Goal: Information Seeking & Learning: Learn about a topic

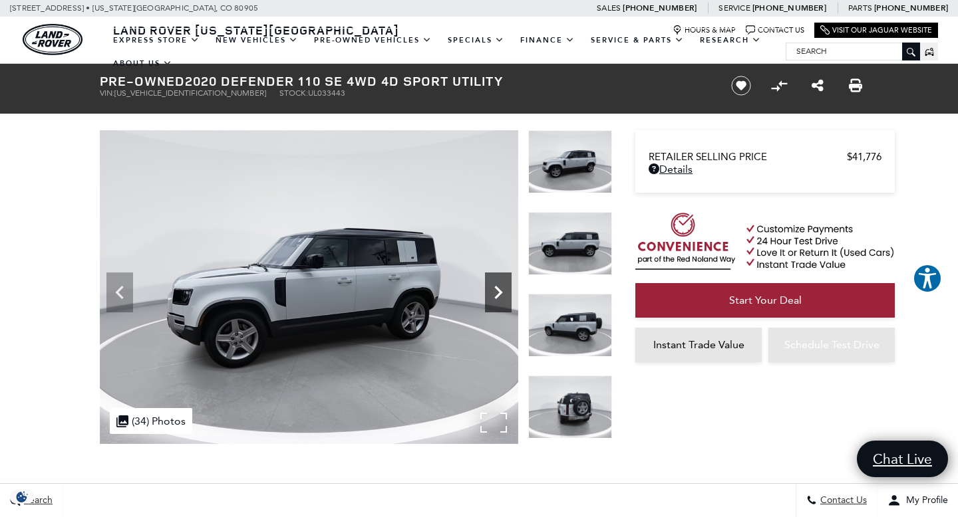
click at [501, 293] on icon "Next" at bounding box center [498, 292] width 8 height 13
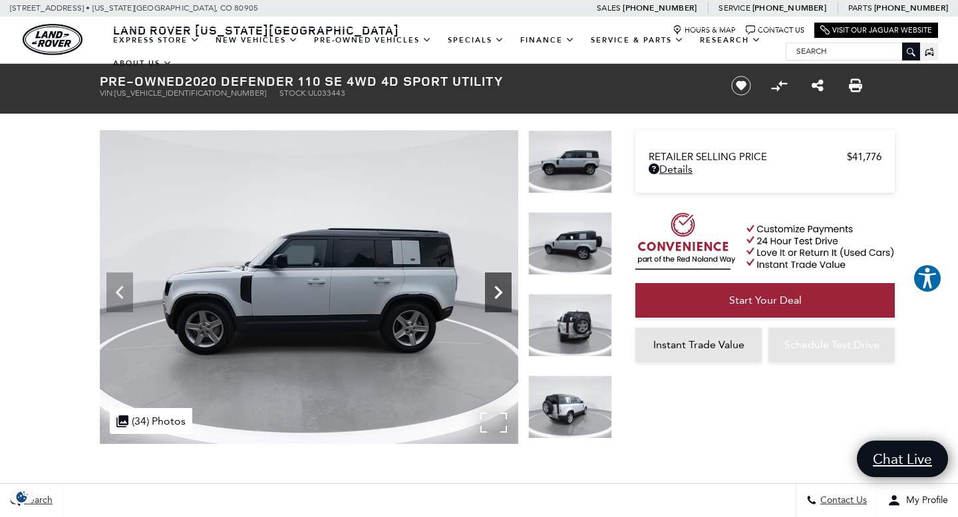
click at [501, 293] on icon "Next" at bounding box center [498, 292] width 8 height 13
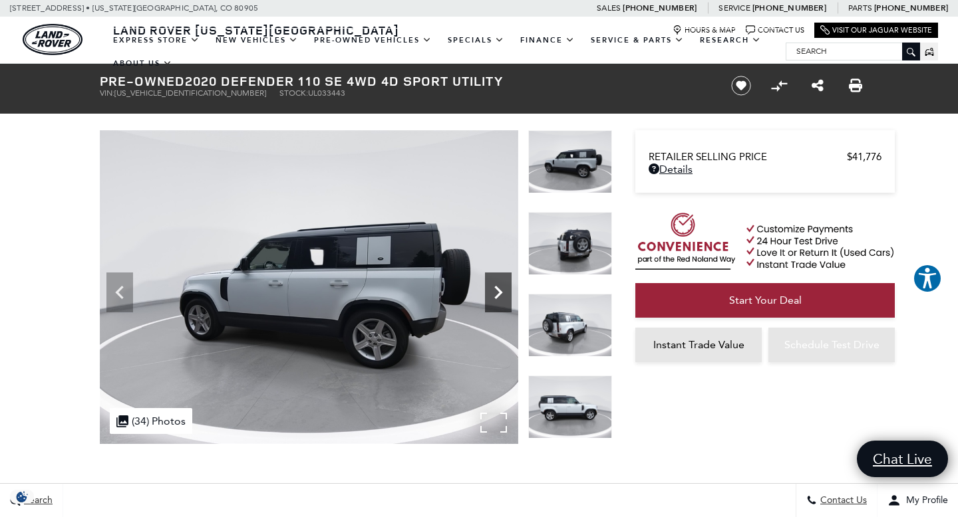
click at [501, 293] on icon "Next" at bounding box center [498, 292] width 8 height 13
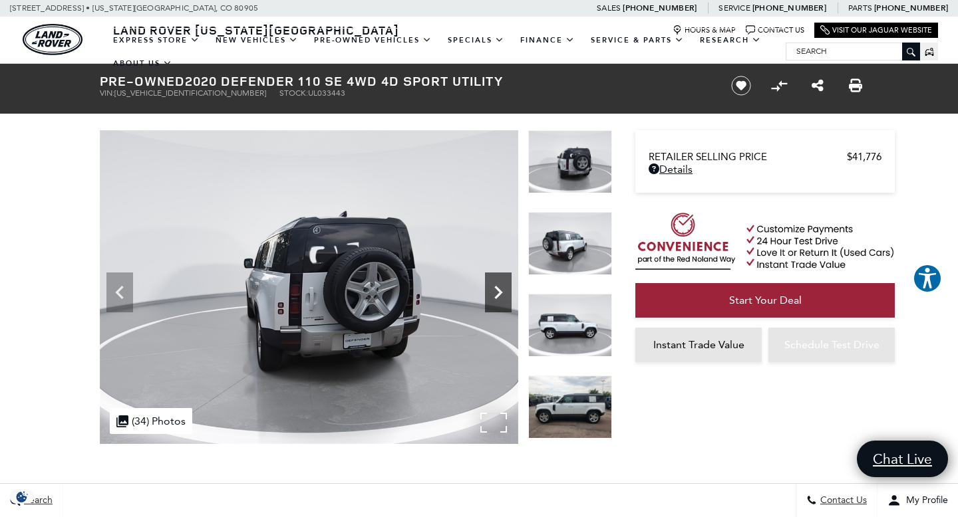
click at [501, 293] on icon "Next" at bounding box center [498, 292] width 8 height 13
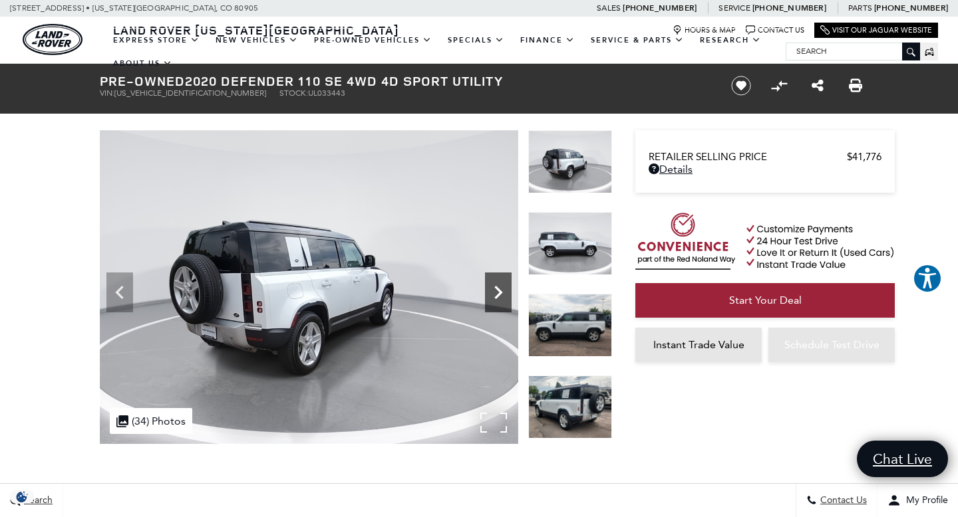
click at [501, 293] on icon "Next" at bounding box center [498, 292] width 8 height 13
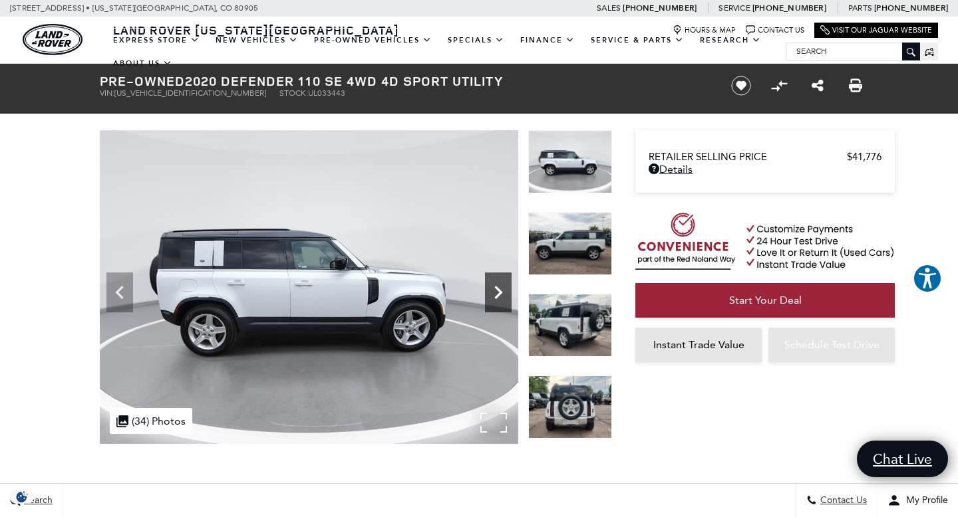
click at [501, 293] on icon "Next" at bounding box center [498, 292] width 8 height 13
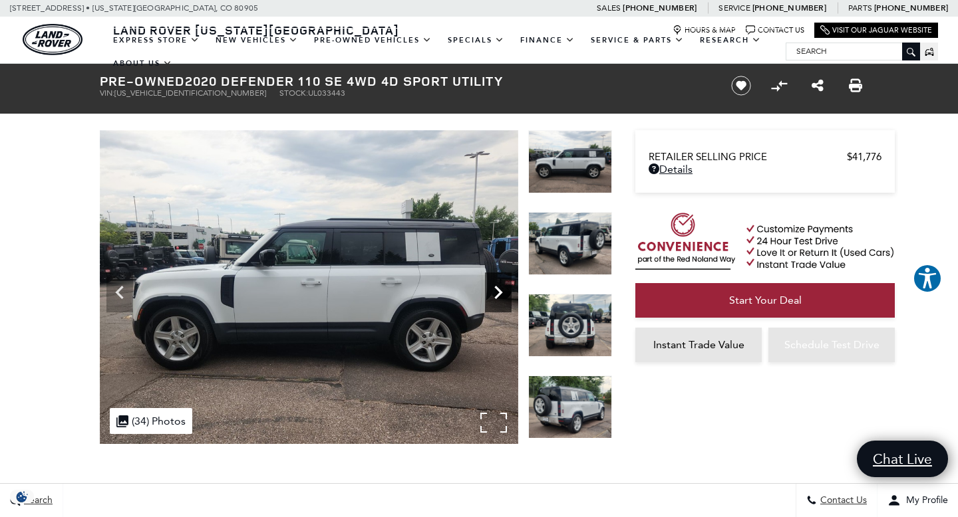
click at [501, 293] on icon "Next" at bounding box center [498, 292] width 8 height 13
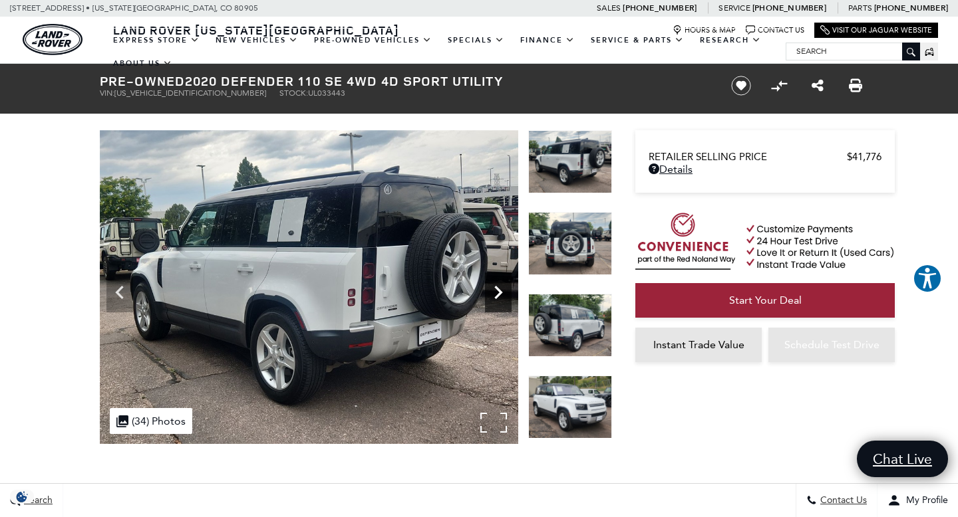
click at [501, 293] on icon "Next" at bounding box center [498, 292] width 8 height 13
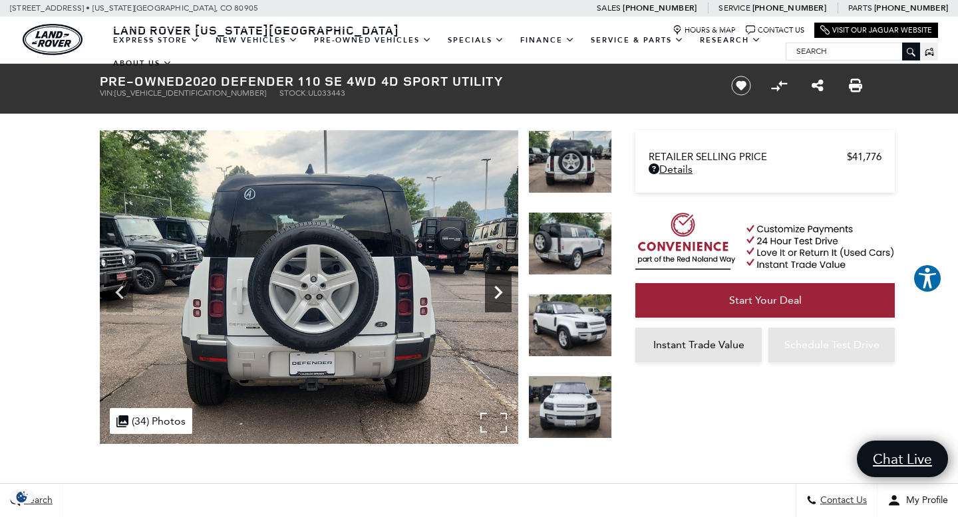
click at [501, 293] on icon "Next" at bounding box center [498, 292] width 8 height 13
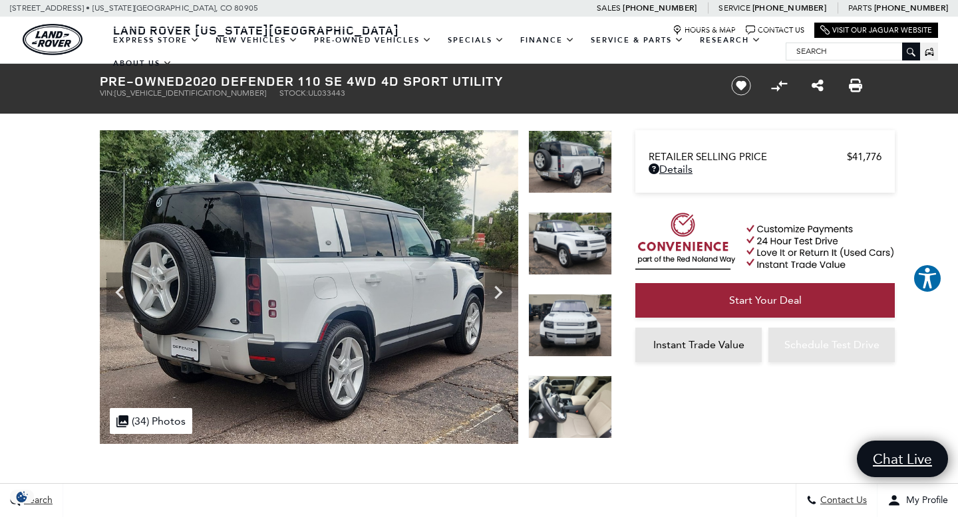
click at [579, 166] on img at bounding box center [570, 161] width 84 height 63
click at [568, 416] on img at bounding box center [570, 407] width 84 height 63
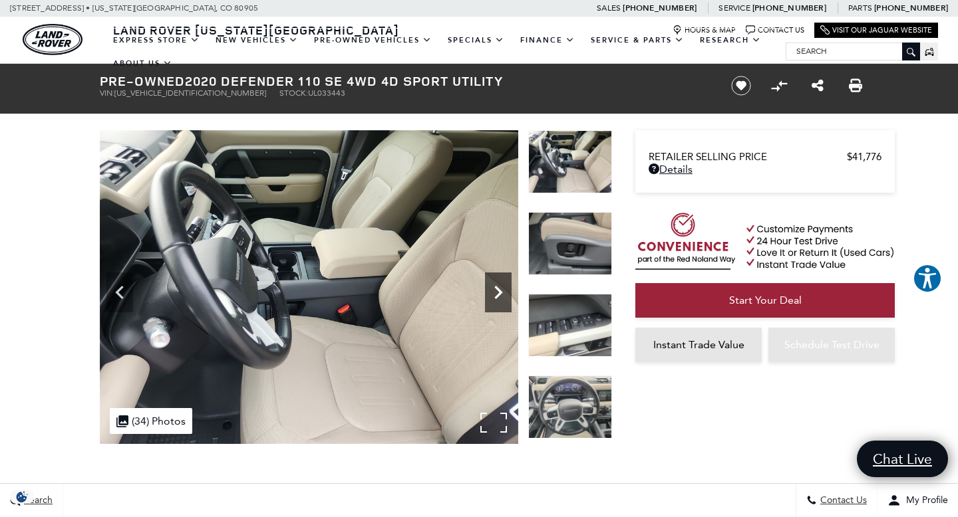
click at [501, 285] on icon "Next" at bounding box center [498, 292] width 27 height 27
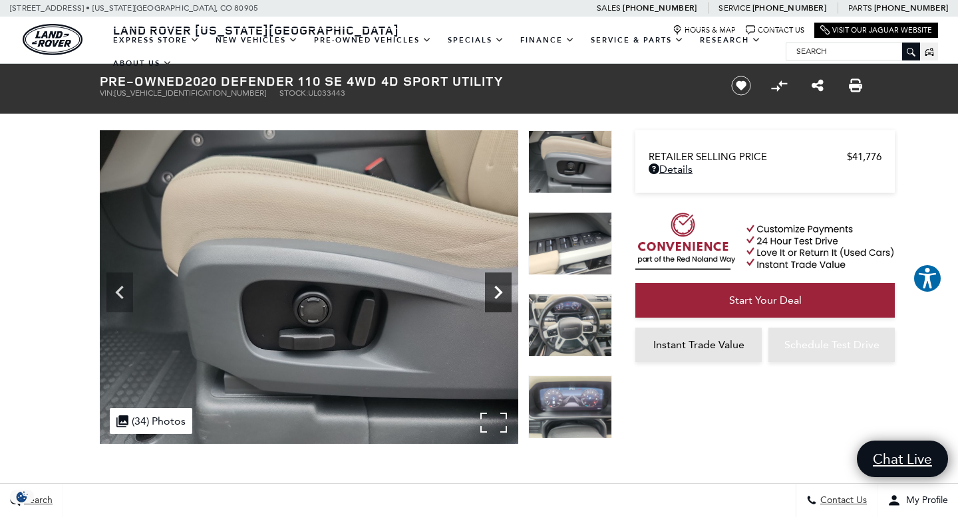
click at [501, 285] on icon "Next" at bounding box center [498, 292] width 27 height 27
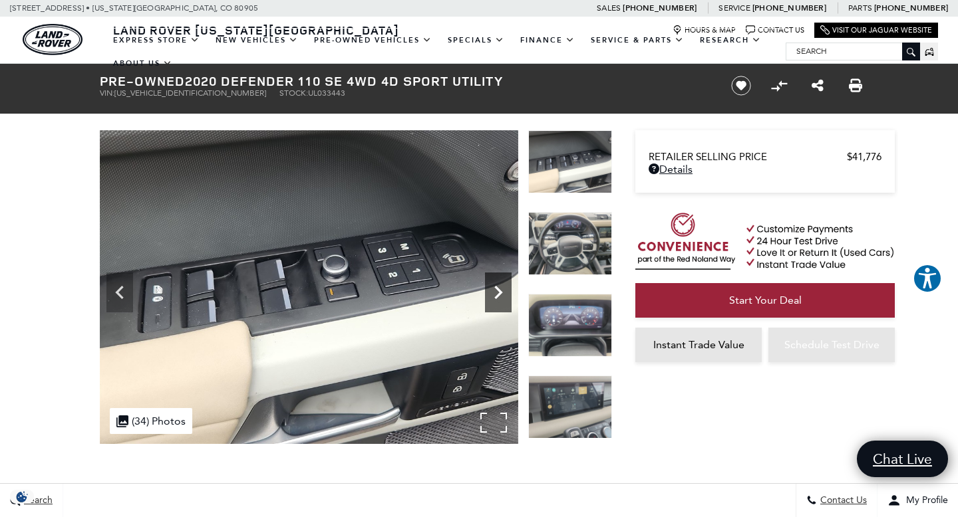
click at [501, 285] on icon "Next" at bounding box center [498, 292] width 27 height 27
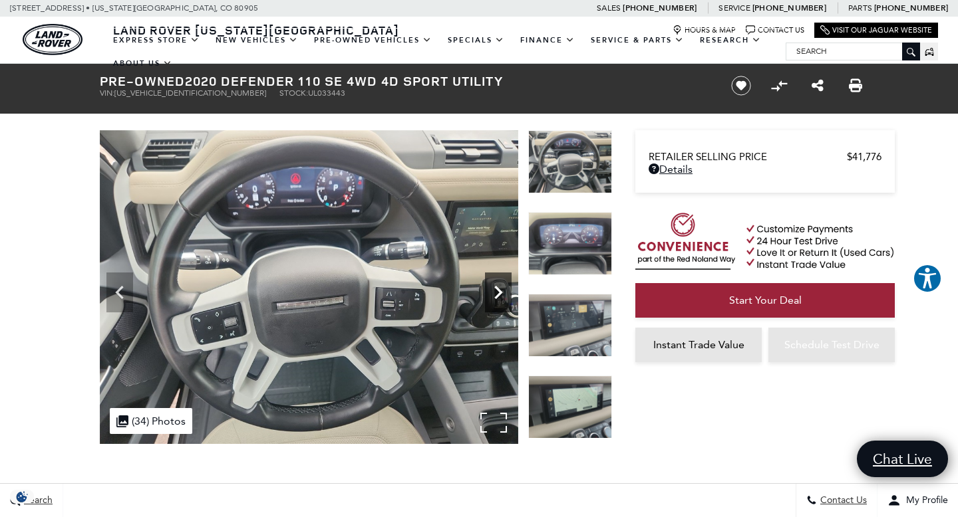
click at [501, 285] on icon "Next" at bounding box center [498, 292] width 27 height 27
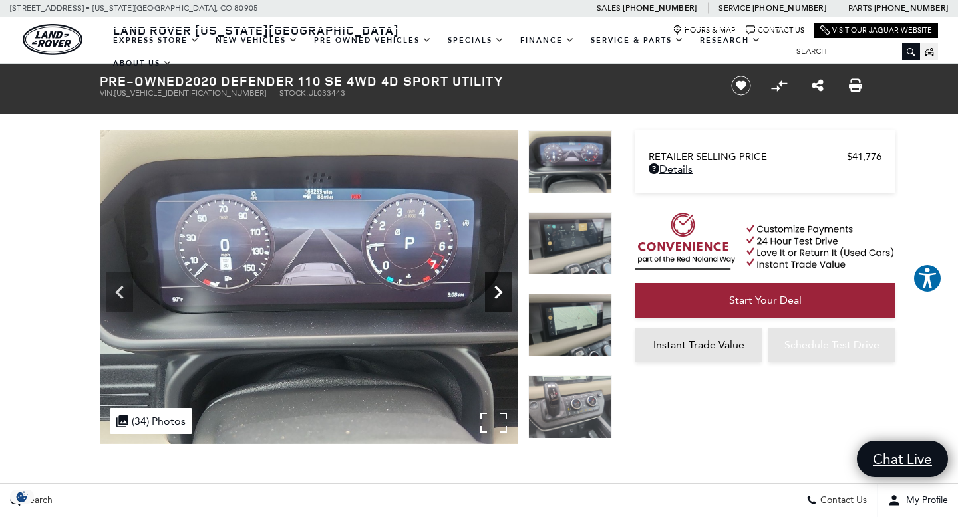
click at [501, 285] on icon "Next" at bounding box center [498, 292] width 27 height 27
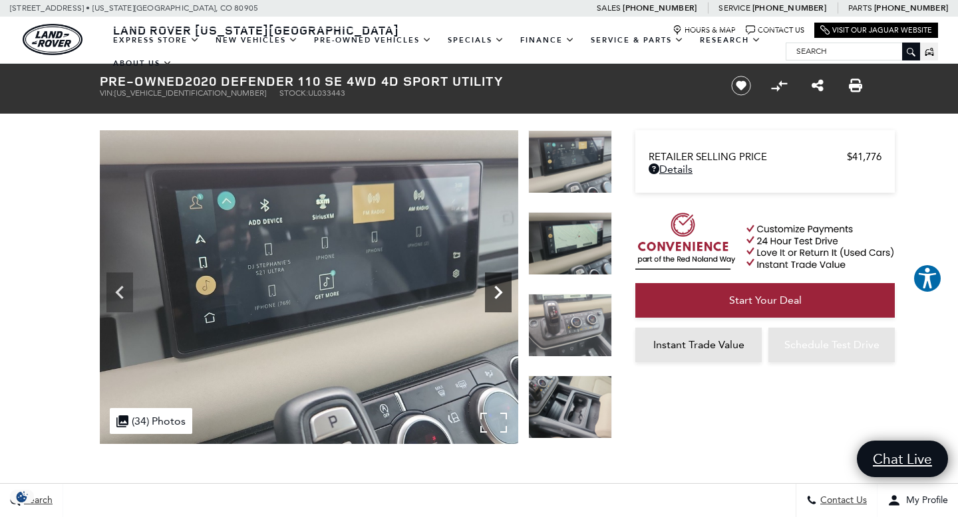
click at [501, 285] on icon "Next" at bounding box center [498, 292] width 27 height 27
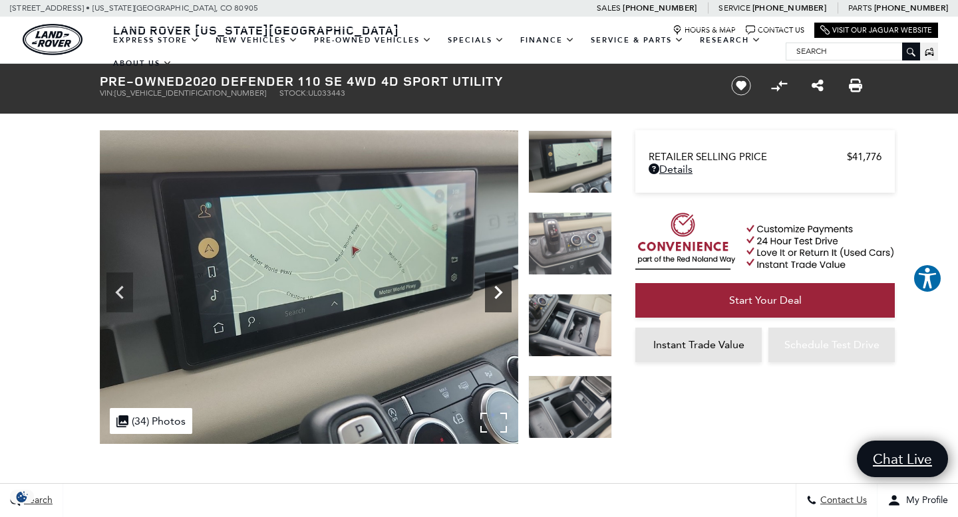
click at [501, 285] on icon "Next" at bounding box center [498, 292] width 27 height 27
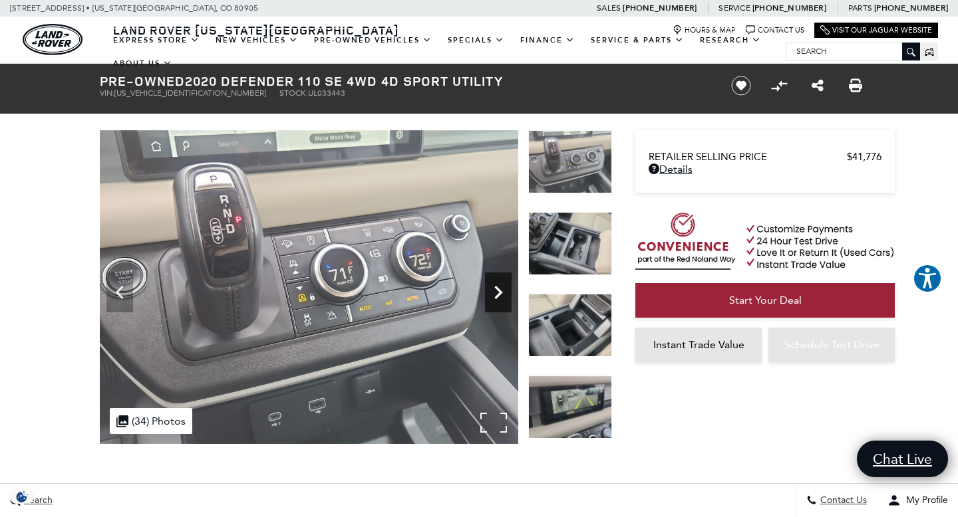
click at [501, 285] on icon "Next" at bounding box center [498, 292] width 27 height 27
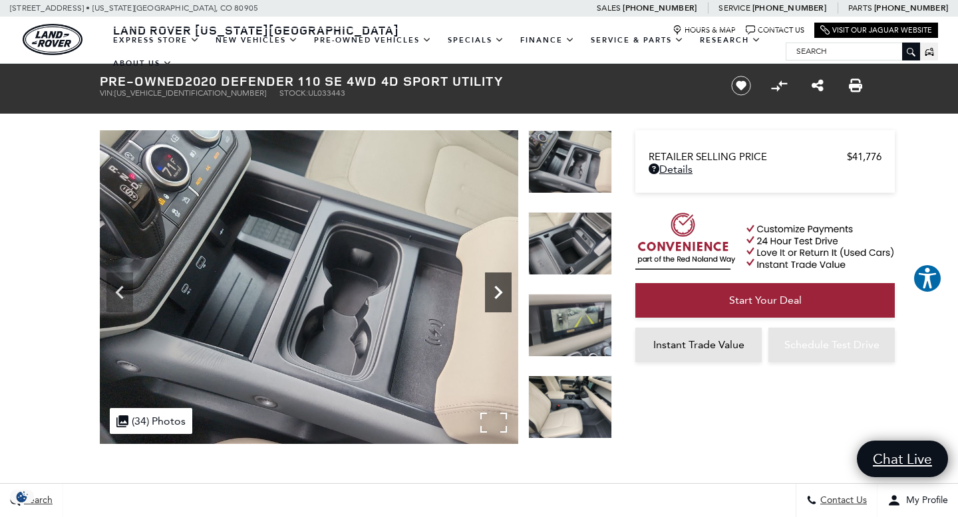
click at [501, 285] on icon "Next" at bounding box center [498, 292] width 27 height 27
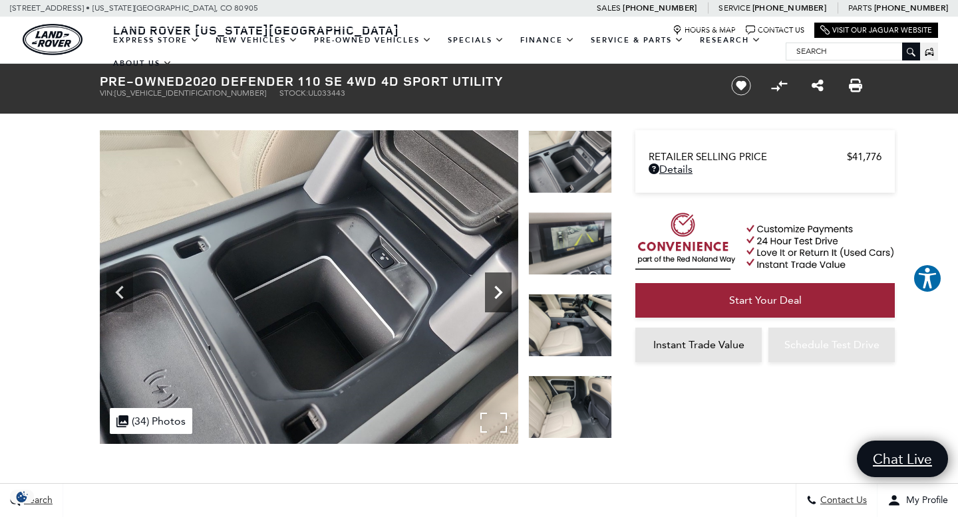
click at [501, 285] on icon "Next" at bounding box center [498, 292] width 27 height 27
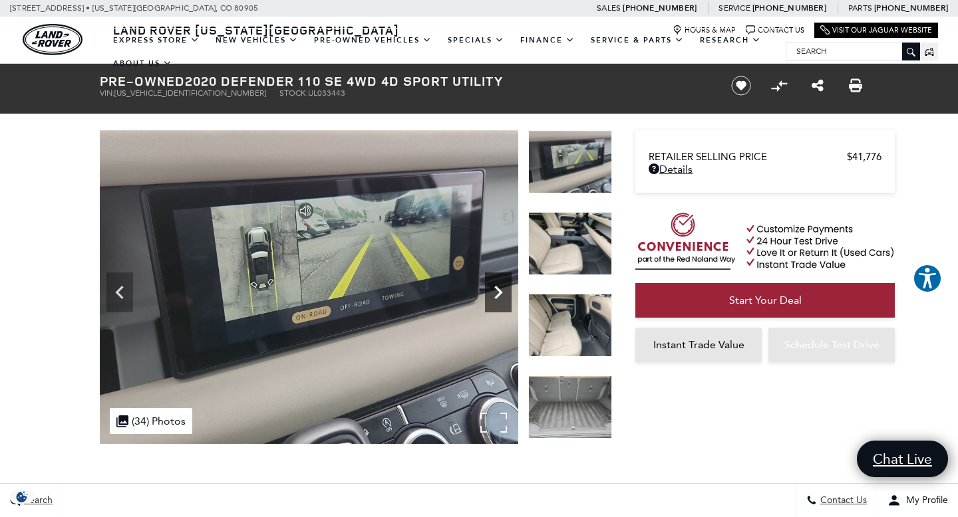
click at [501, 285] on icon "Next" at bounding box center [498, 292] width 27 height 27
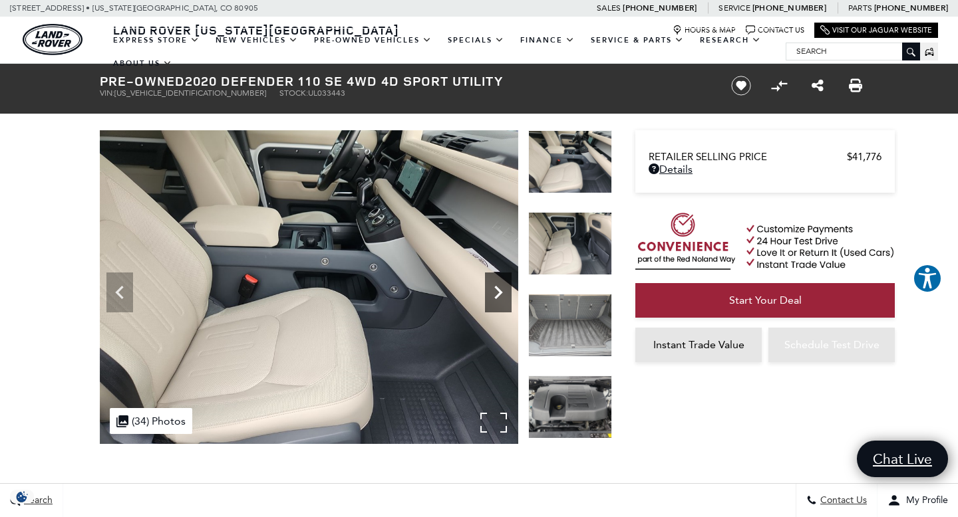
click at [501, 285] on icon "Next" at bounding box center [498, 292] width 27 height 27
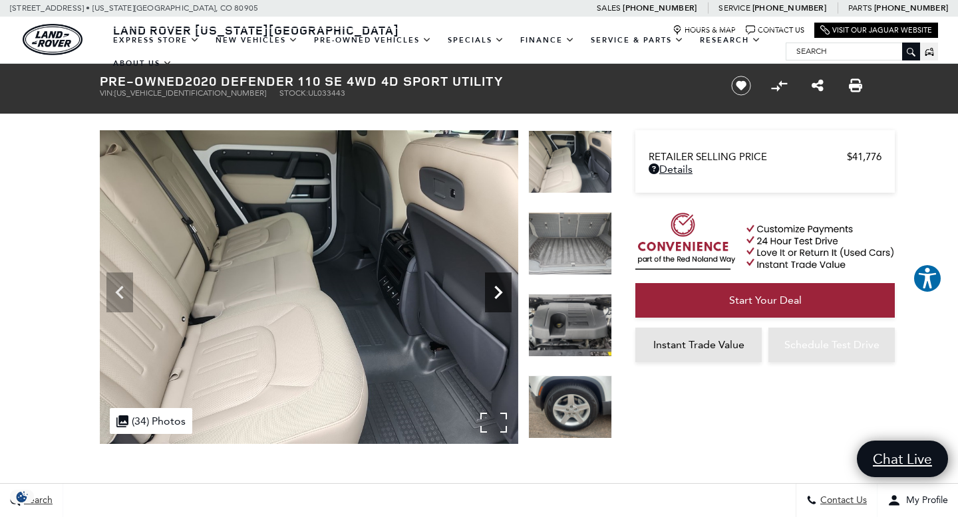
click at [501, 285] on icon "Next" at bounding box center [498, 292] width 27 height 27
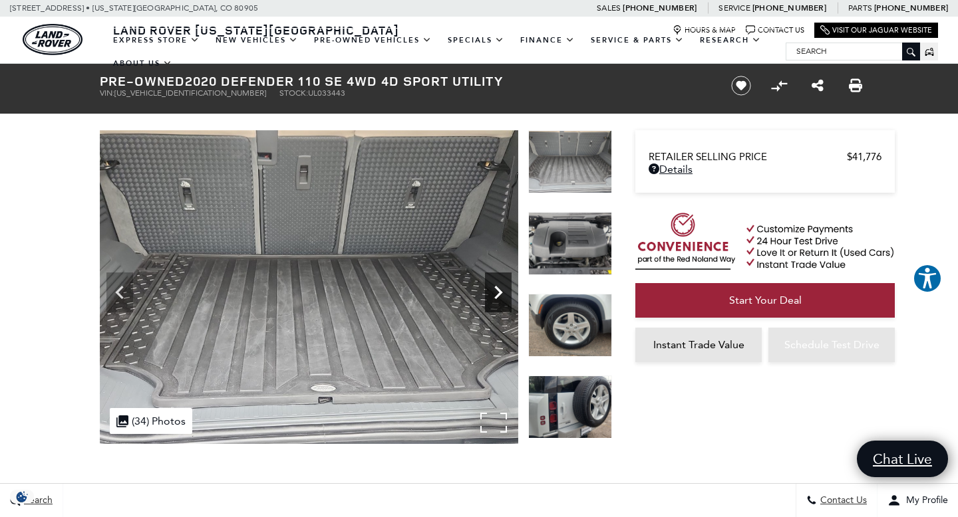
click at [501, 285] on icon "Next" at bounding box center [498, 292] width 27 height 27
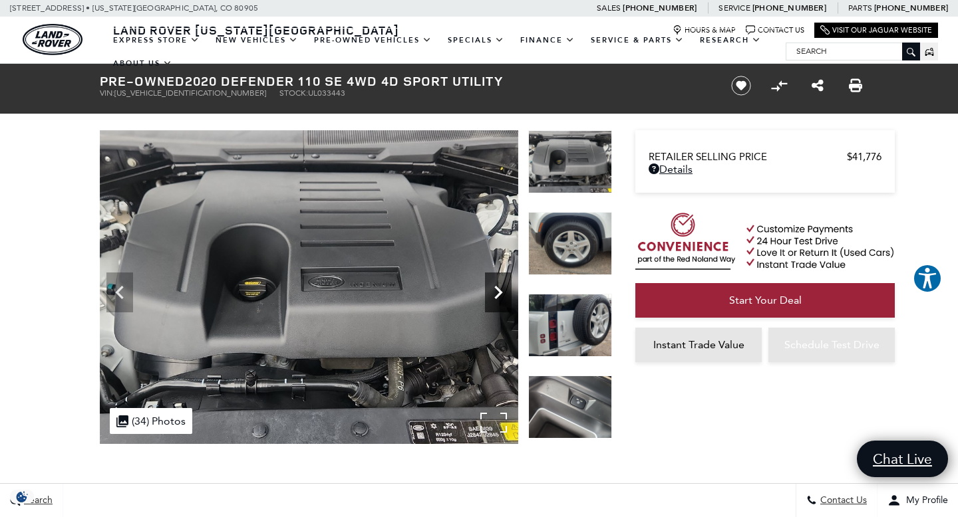
click at [501, 285] on icon "Next" at bounding box center [498, 292] width 27 height 27
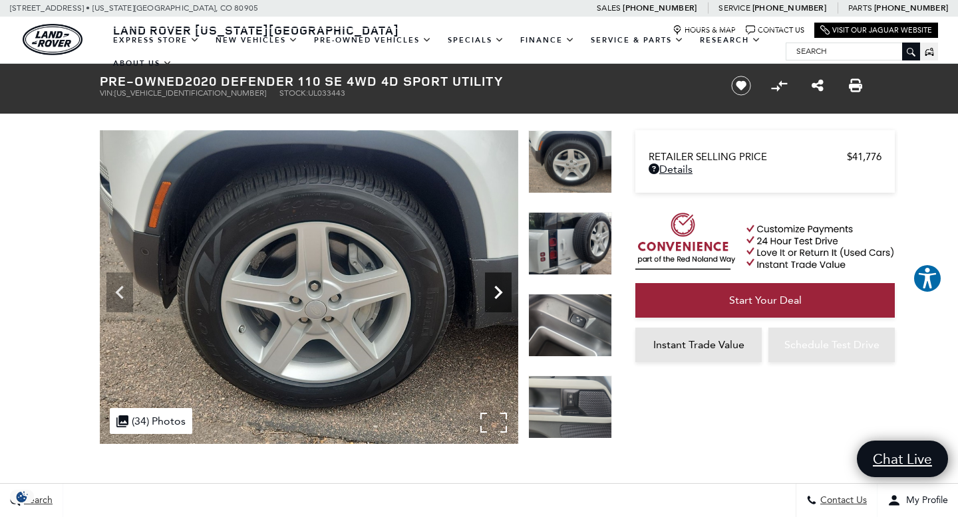
click at [501, 285] on icon "Next" at bounding box center [498, 292] width 27 height 27
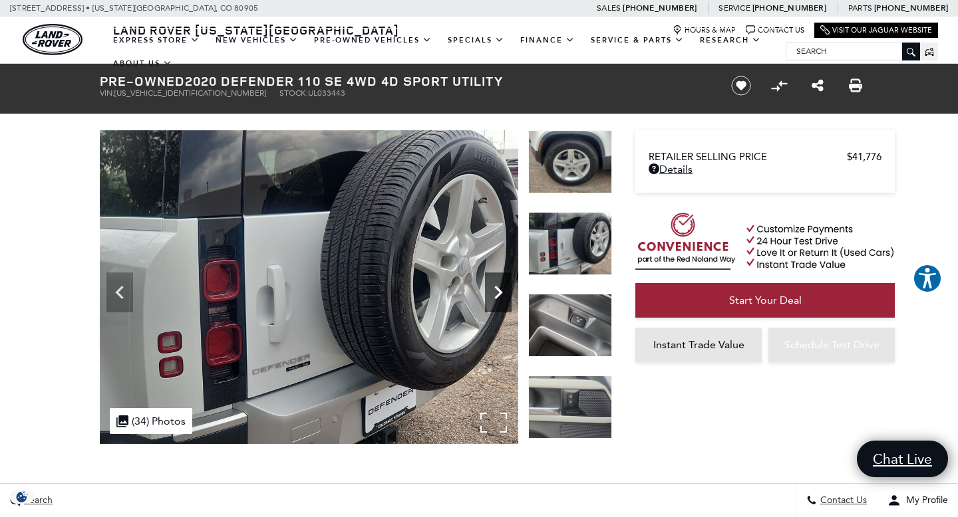
click at [501, 285] on icon "Next" at bounding box center [498, 292] width 27 height 27
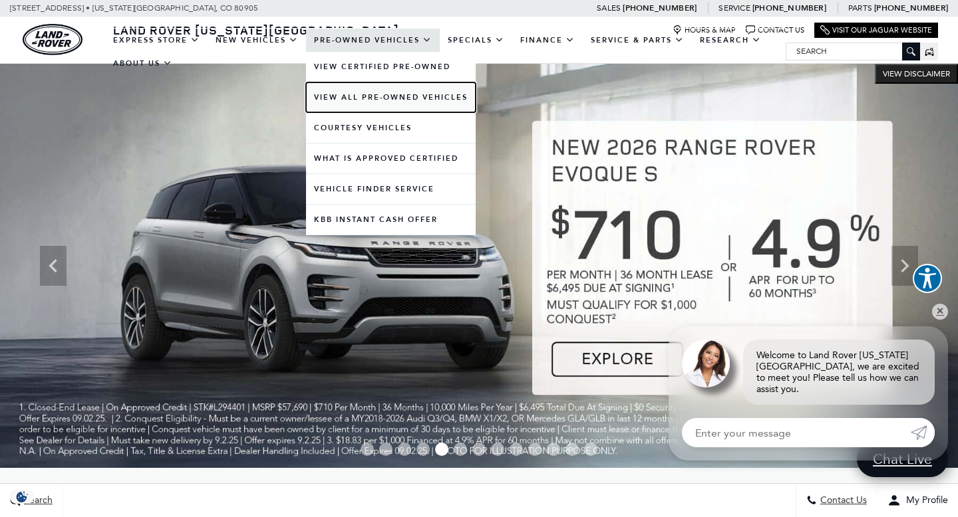
click at [337, 94] on link "View All Pre-Owned Vehicles" at bounding box center [391, 97] width 170 height 30
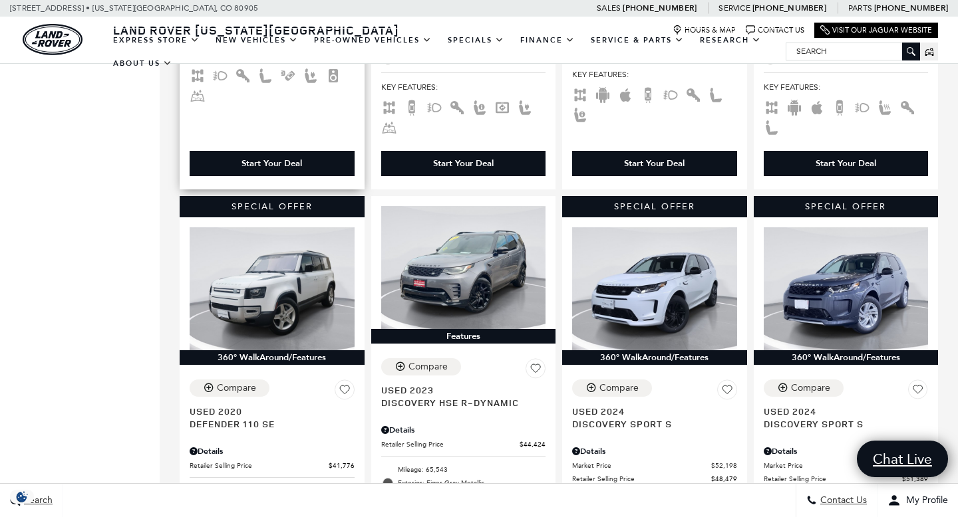
scroll to position [642, 0]
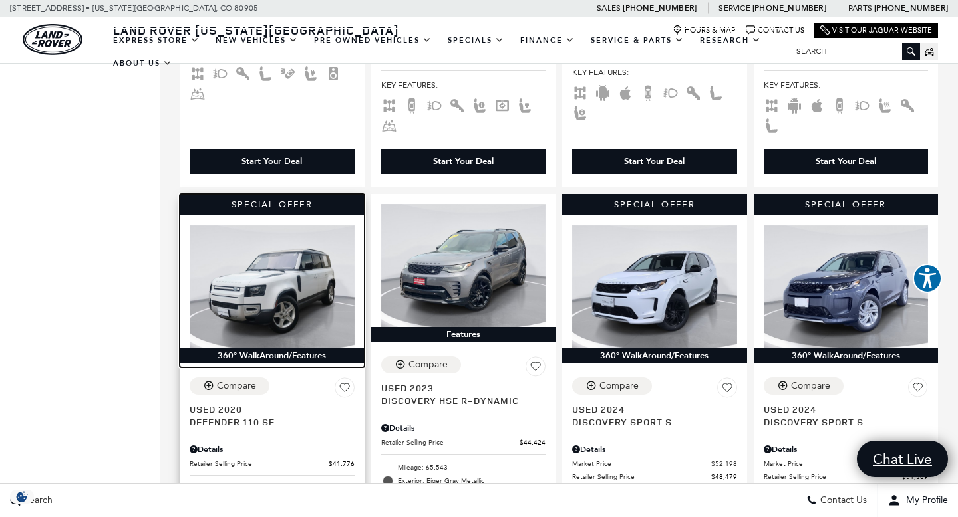
click at [292, 291] on img at bounding box center [272, 287] width 165 height 124
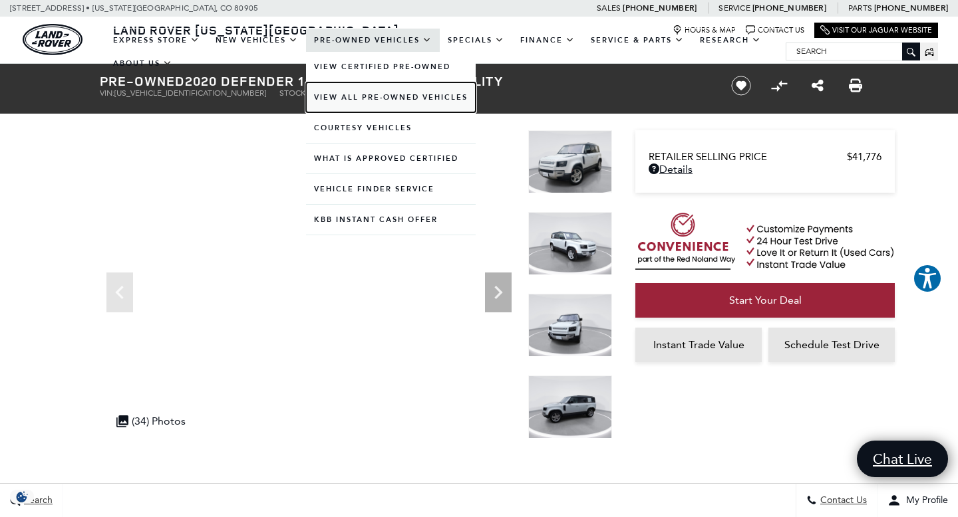
click at [361, 93] on link "View All Pre-Owned Vehicles" at bounding box center [391, 97] width 170 height 30
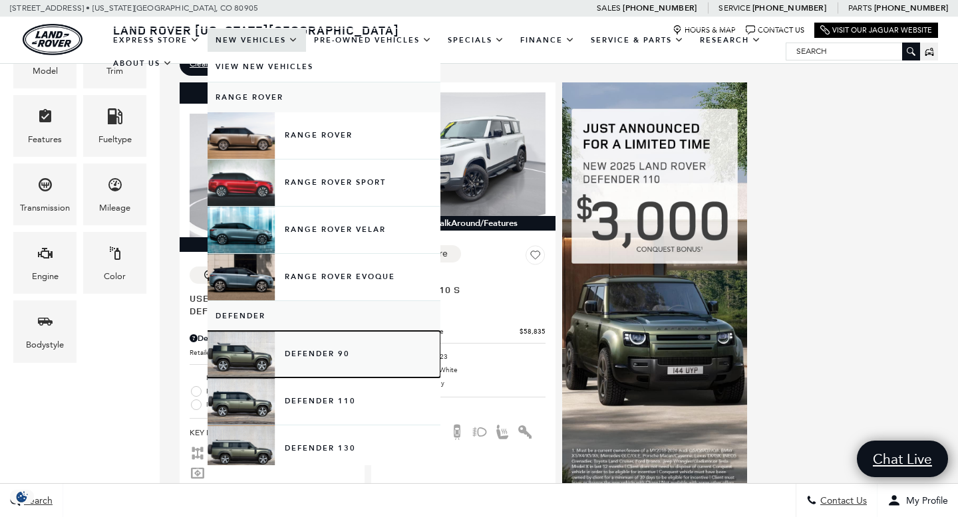
click at [314, 354] on link "Defender 90" at bounding box center [323, 354] width 233 height 47
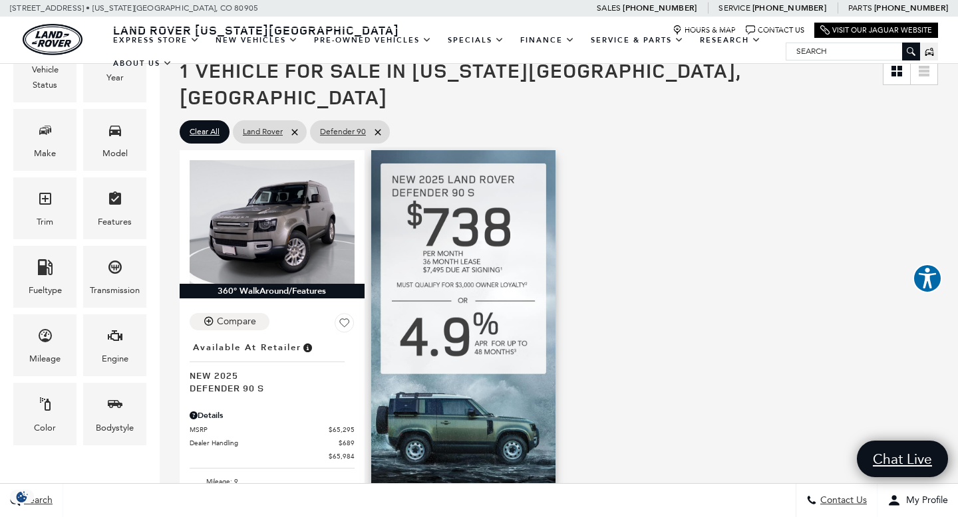
scroll to position [394, 0]
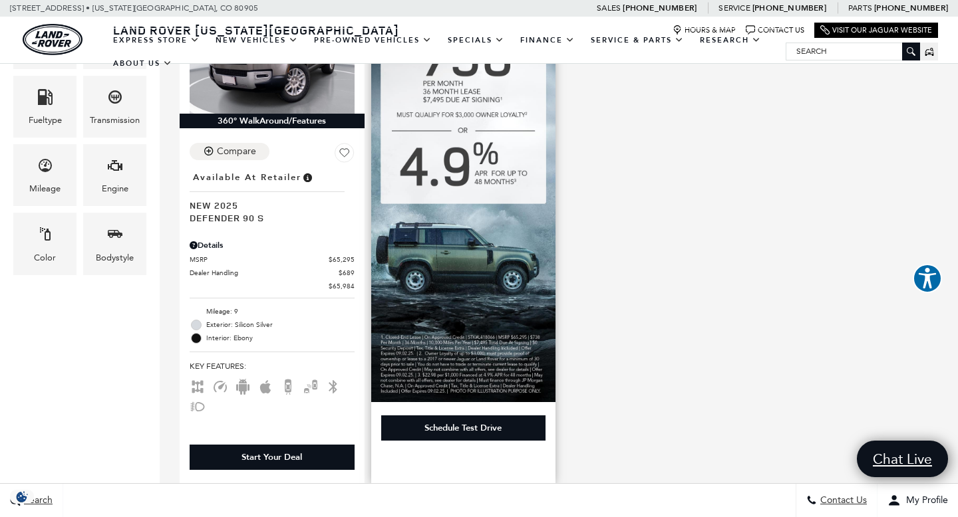
click at [467, 236] on img at bounding box center [463, 191] width 185 height 422
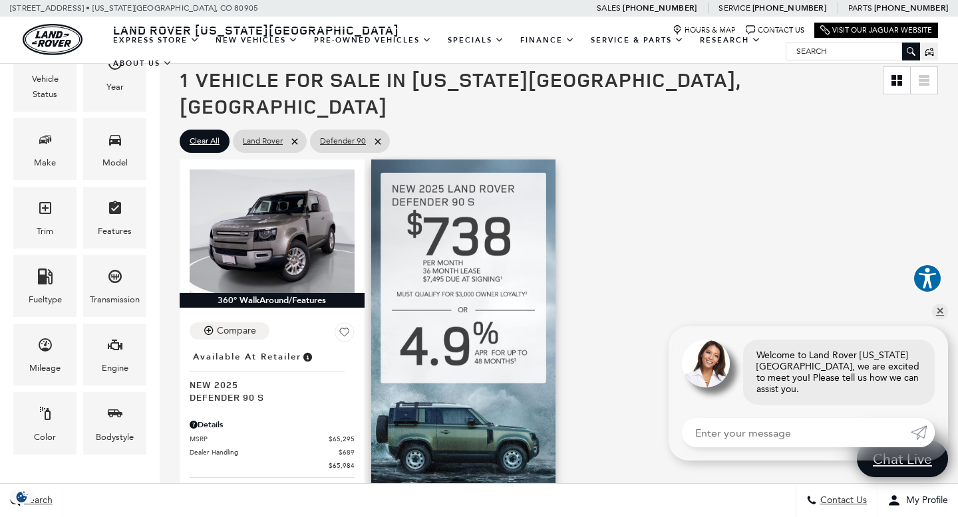
scroll to position [216, 0]
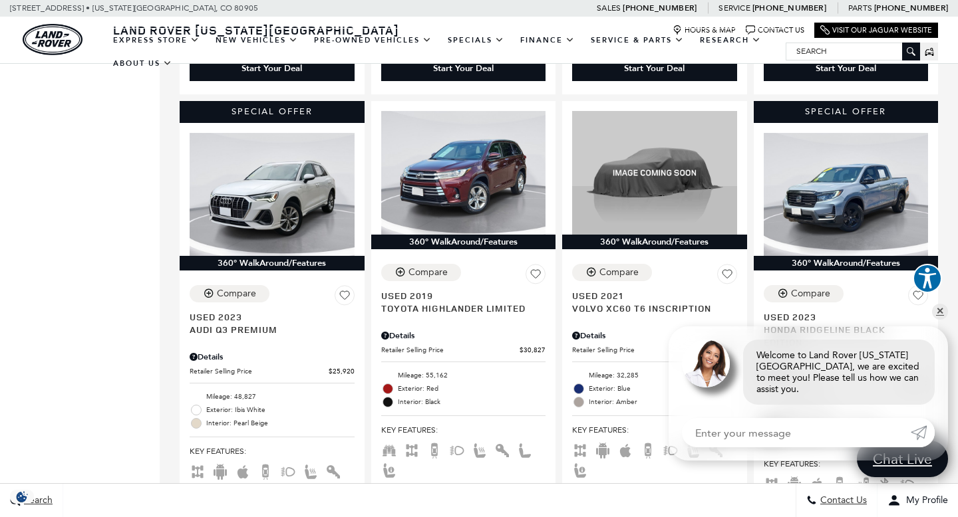
scroll to position [2209, 0]
